Goal: Task Accomplishment & Management: Complete application form

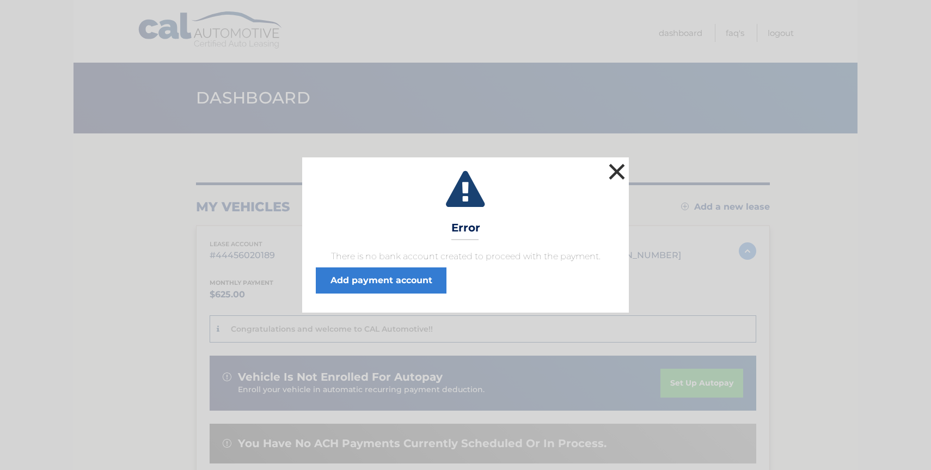
click at [624, 168] on button "×" at bounding box center [617, 172] width 22 height 22
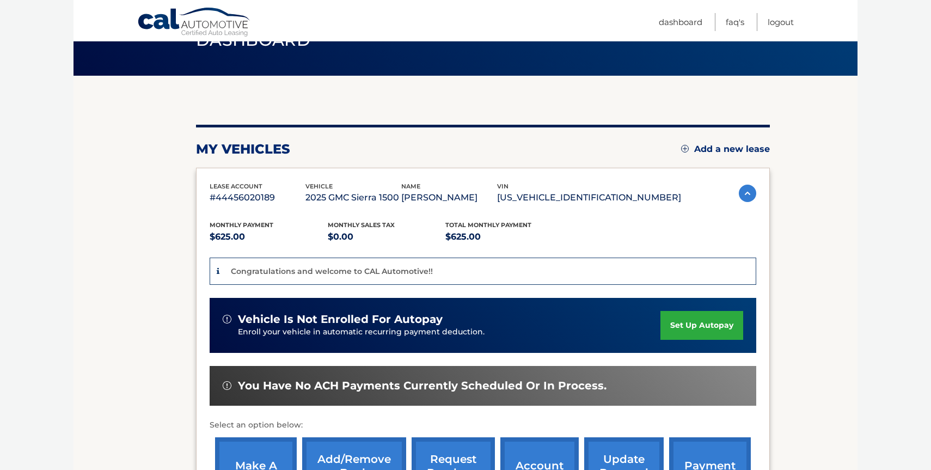
scroll to position [61, 0]
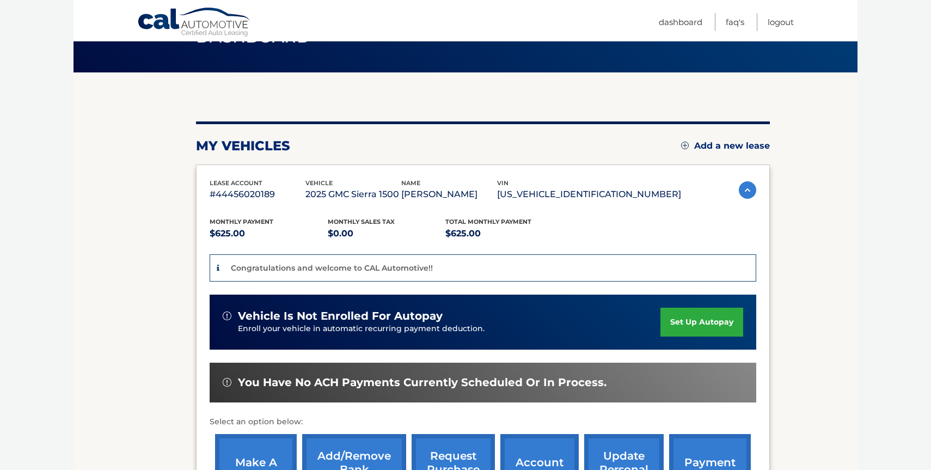
click at [680, 321] on link "set up autopay" at bounding box center [701, 322] width 83 height 29
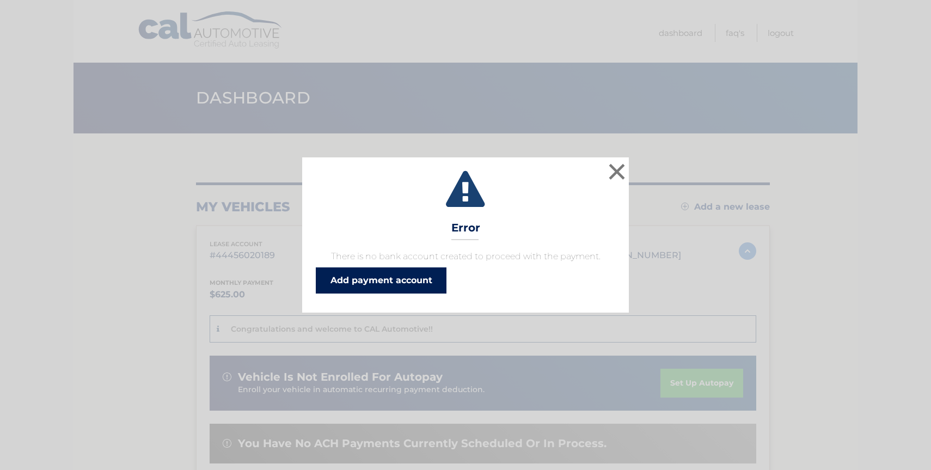
click at [397, 280] on link "Add payment account" at bounding box center [381, 280] width 131 height 26
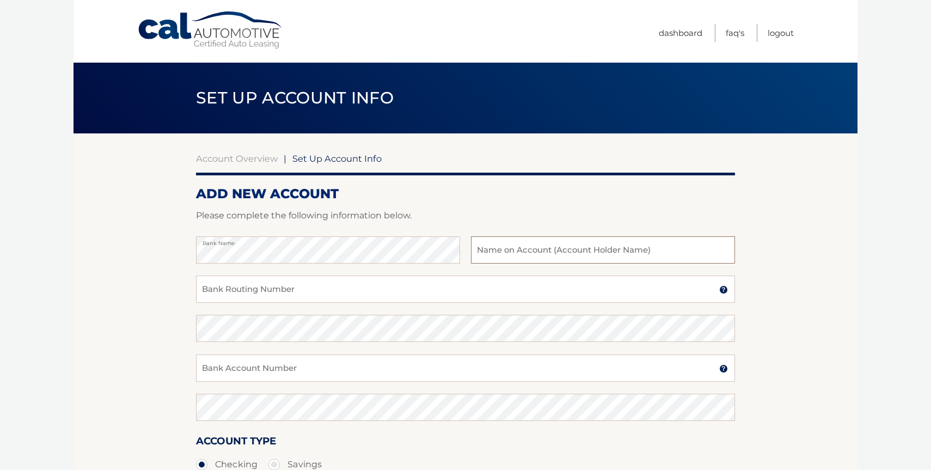
click at [513, 250] on input "text" at bounding box center [603, 249] width 264 height 27
type input "Steven Levy"
click at [324, 292] on input "Bank Routing Number" at bounding box center [465, 288] width 539 height 27
type input "026013673"
click at [323, 364] on input "Bank Account Number" at bounding box center [465, 367] width 539 height 27
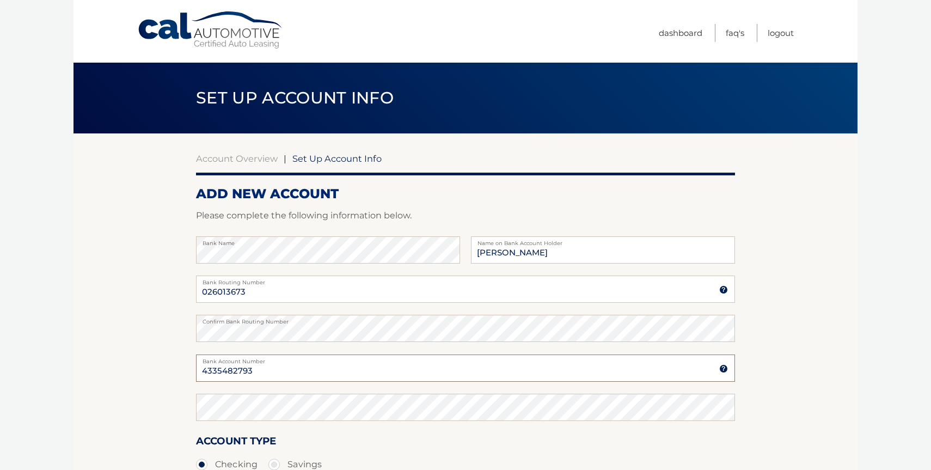
type input "4335482793"
click at [130, 324] on section "Account Overview | Set Up Account Info ADD NEW ACCOUNT Please complete the foll…" at bounding box center [465, 340] width 784 height 415
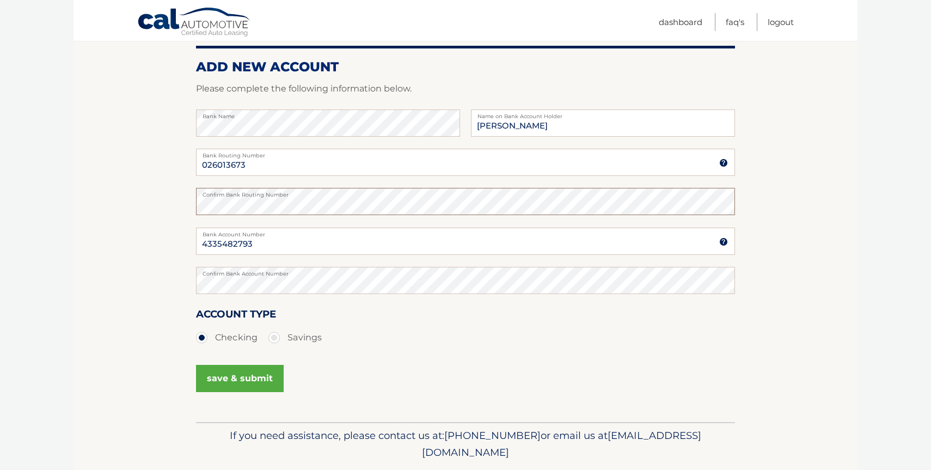
scroll to position [129, 0]
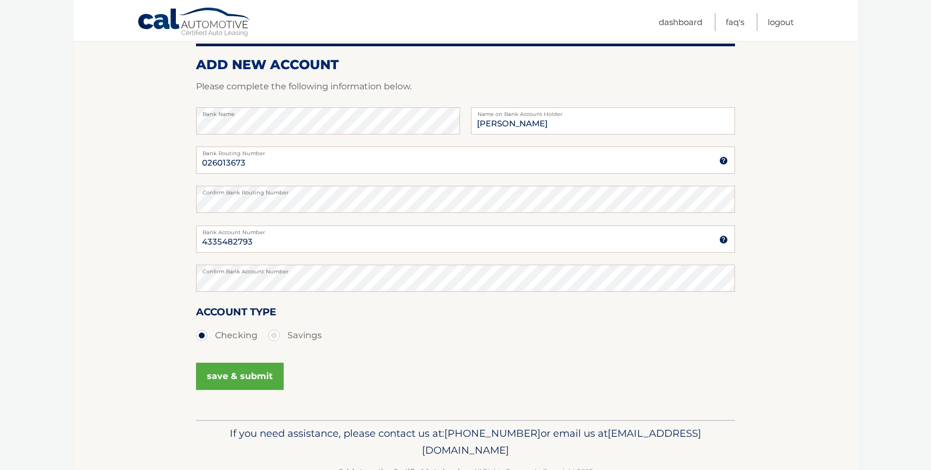
click at [254, 378] on button "save & submit" at bounding box center [240, 376] width 88 height 27
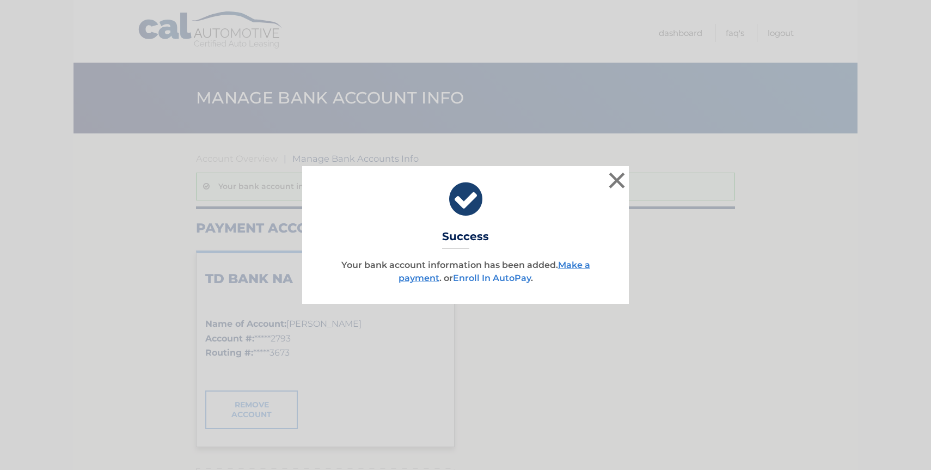
click at [505, 280] on link "Enroll In AutoPay" at bounding box center [492, 278] width 78 height 10
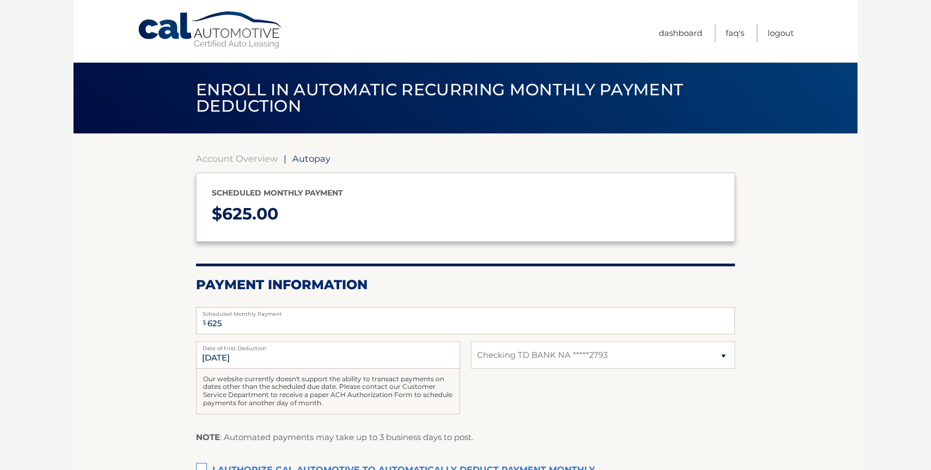
select select "Mzg4ZTFmYjYtZDc3MC00MTE3LWI0YTUtYmJjMDM3ZTQ3NGUx"
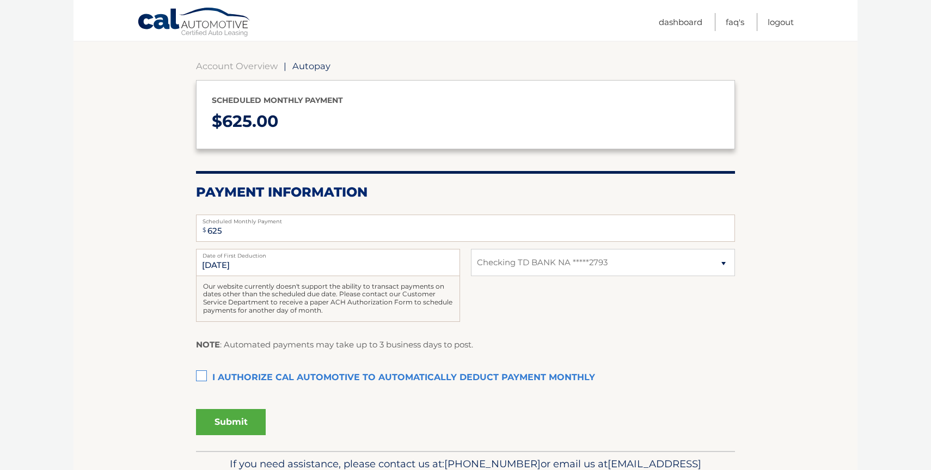
scroll to position [94, 0]
click at [203, 371] on label "I authorize cal automotive to automatically deduct payment monthly This checkbo…" at bounding box center [465, 376] width 539 height 22
click at [0, 0] on input "I authorize cal automotive to automatically deduct payment monthly This checkbo…" at bounding box center [0, 0] width 0 height 0
click at [232, 423] on button "Submit" at bounding box center [231, 420] width 70 height 26
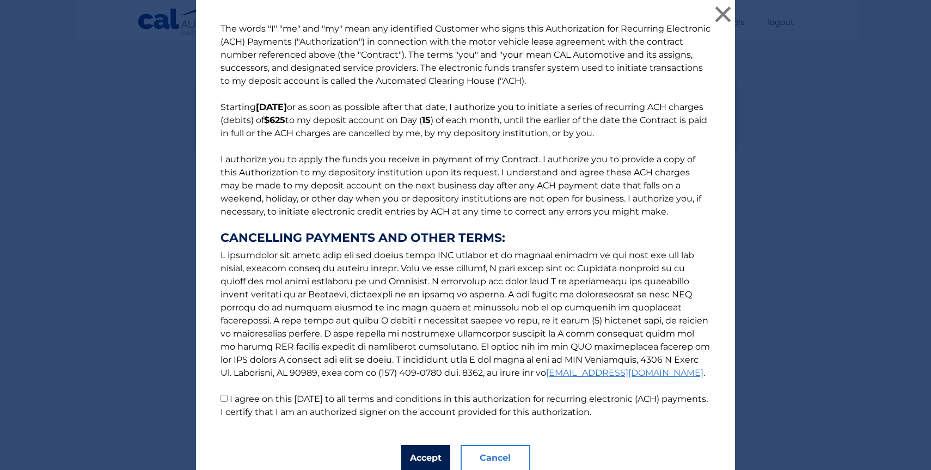
click at [419, 457] on button "Accept" at bounding box center [425, 458] width 49 height 26
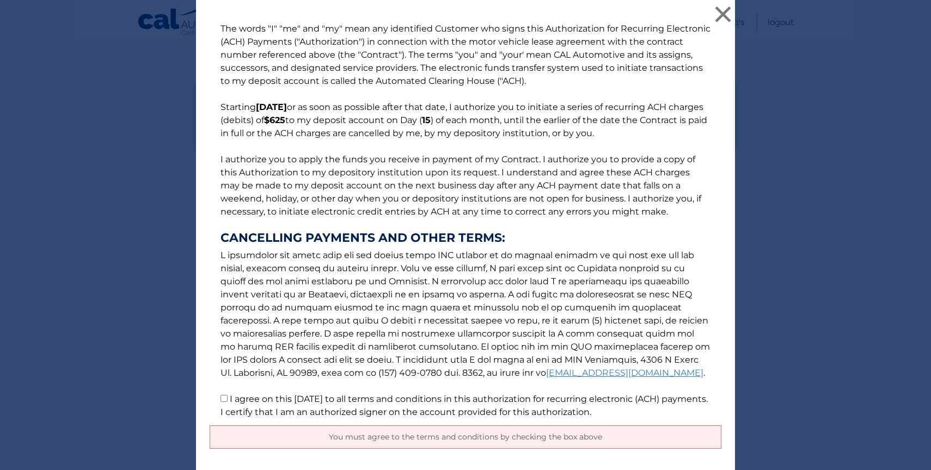
click at [224, 398] on input "I agree on this 09/30/2025 to all terms and conditions in this authorization fo…" at bounding box center [223, 398] width 7 height 7
checkbox input "true"
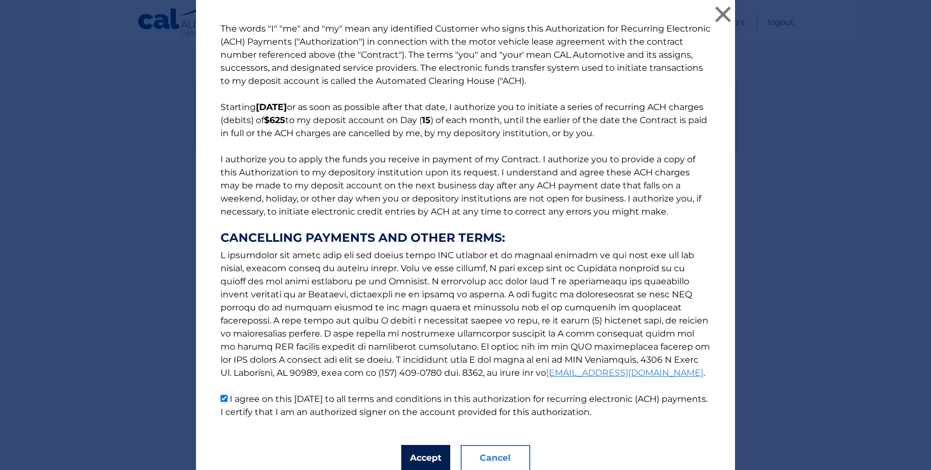
click at [434, 459] on button "Accept" at bounding box center [425, 458] width 49 height 26
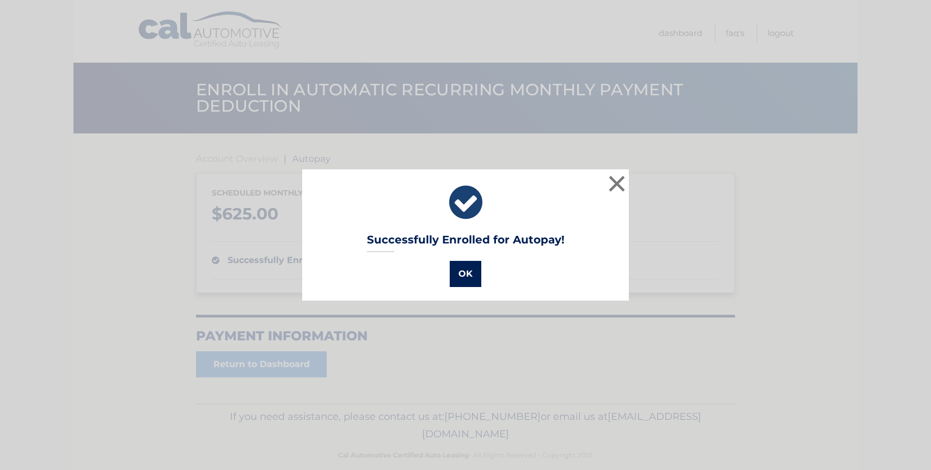
click at [465, 274] on button "OK" at bounding box center [466, 274] width 32 height 26
